Goal: Task Accomplishment & Management: Use online tool/utility

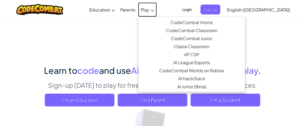
click at [157, 13] on link "Play" at bounding box center [147, 9] width 19 height 14
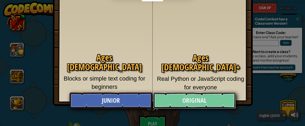
click at [175, 97] on link "Original" at bounding box center [194, 101] width 82 height 16
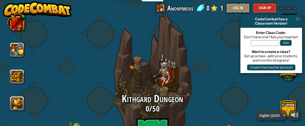
click at [154, 90] on div "Kithgard Dungeon 0 / 50 Play Escape the dungeon and level up your coding skills!" at bounding box center [152, 104] width 102 height 204
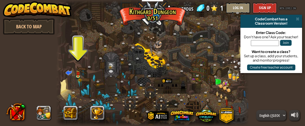
click at [75, 73] on div at bounding box center [152, 63] width 193 height 126
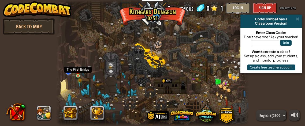
click at [76, 73] on img at bounding box center [78, 72] width 4 height 8
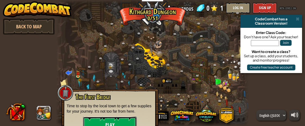
click at [117, 123] on button "Play" at bounding box center [110, 125] width 54 height 16
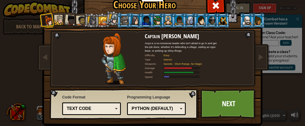
click at [112, 108] on div "Text code" at bounding box center [90, 109] width 46 height 6
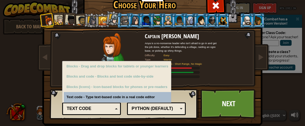
click at [135, 109] on div "Python (Default)" at bounding box center [154, 109] width 46 height 6
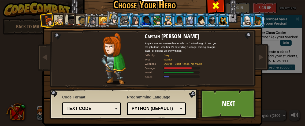
click at [221, 7] on div at bounding box center [215, 5] width 17 height 17
